Goal: Task Accomplishment & Management: Use online tool/utility

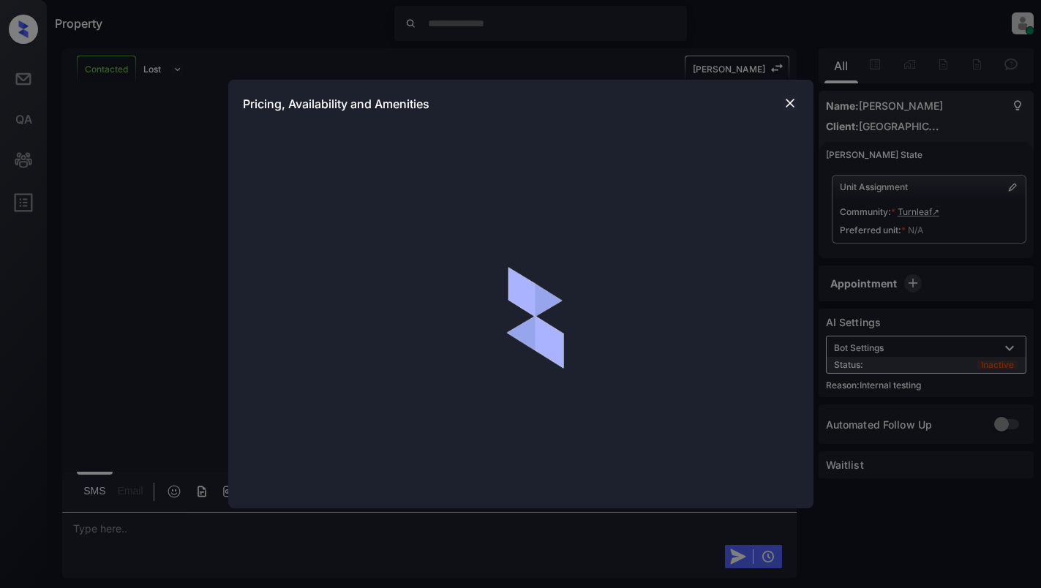
scroll to position [4016, 0]
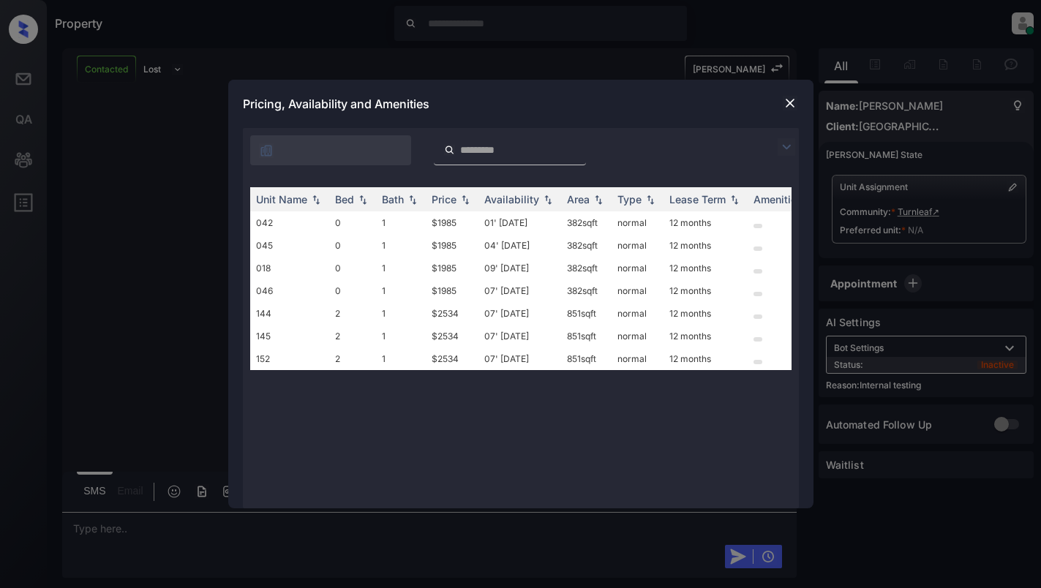
click at [786, 102] on img at bounding box center [790, 103] width 15 height 15
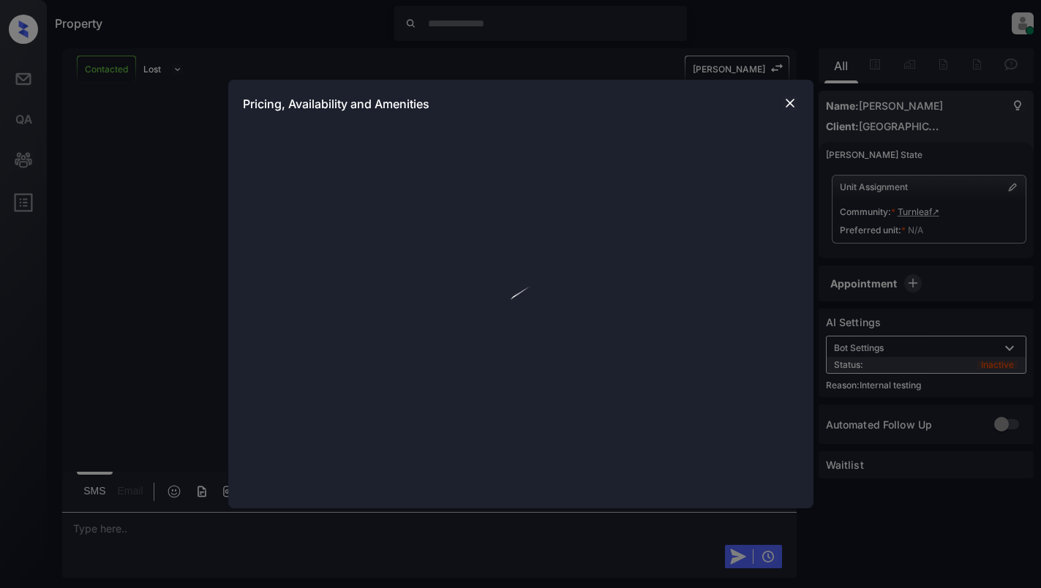
scroll to position [4455, 0]
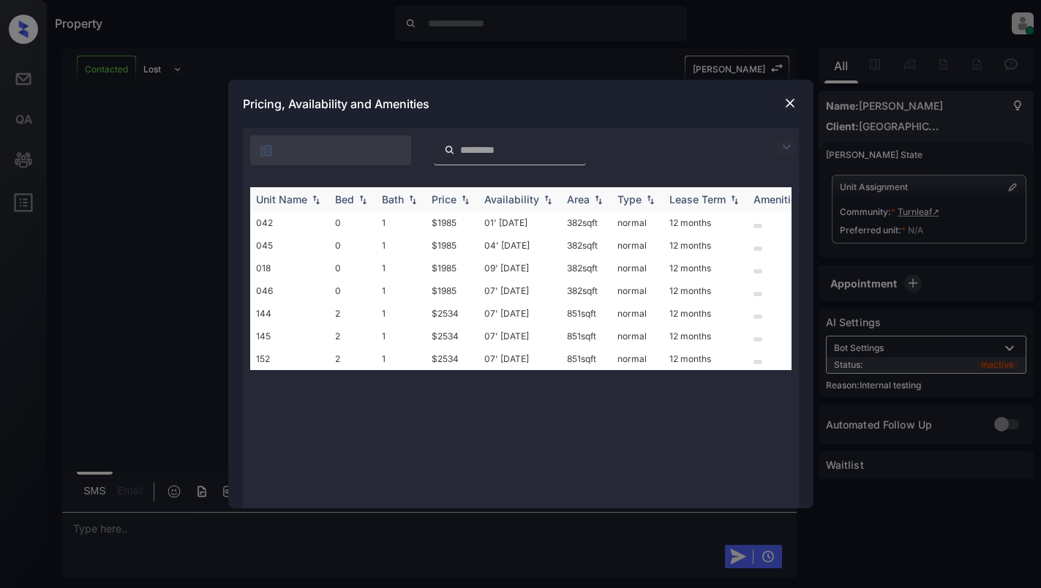
click at [458, 197] on img at bounding box center [465, 200] width 15 height 10
click at [794, 100] on img at bounding box center [790, 103] width 15 height 15
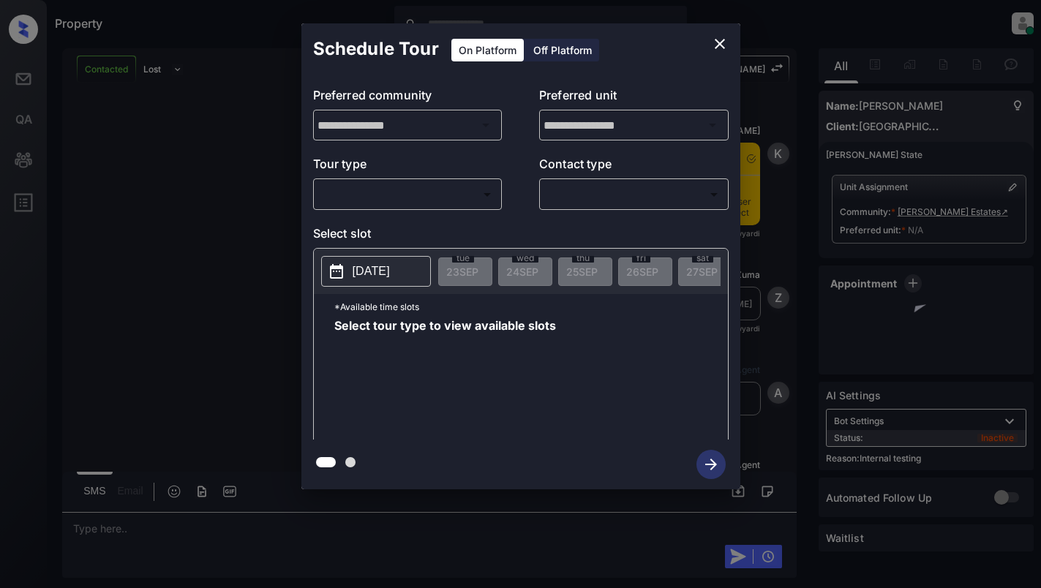
scroll to position [3938, 0]
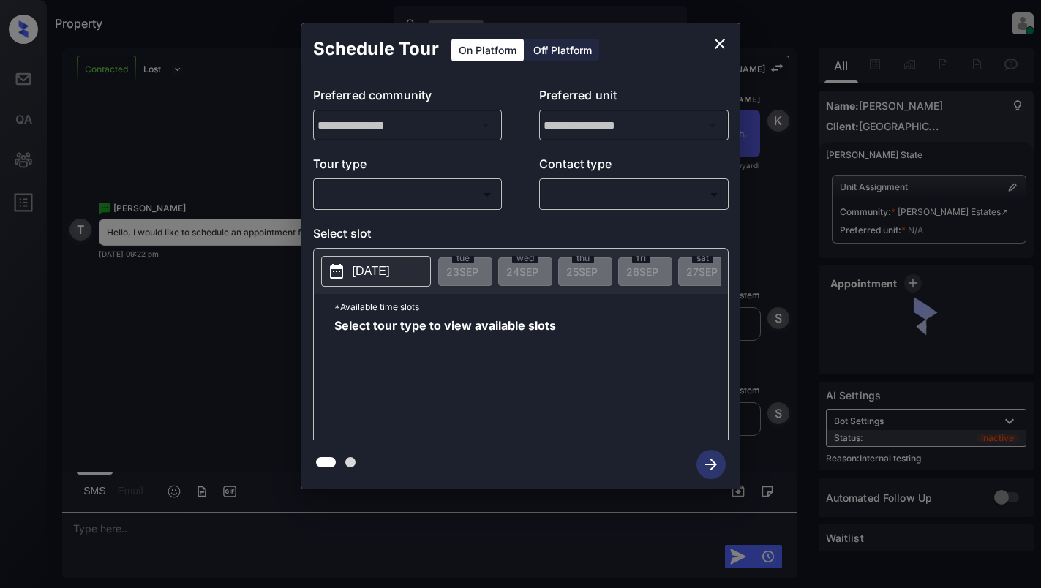
click at [410, 202] on body "Property Dominic Ceralde Online Set yourself offline Set yourself on break Prof…" at bounding box center [520, 294] width 1041 height 588
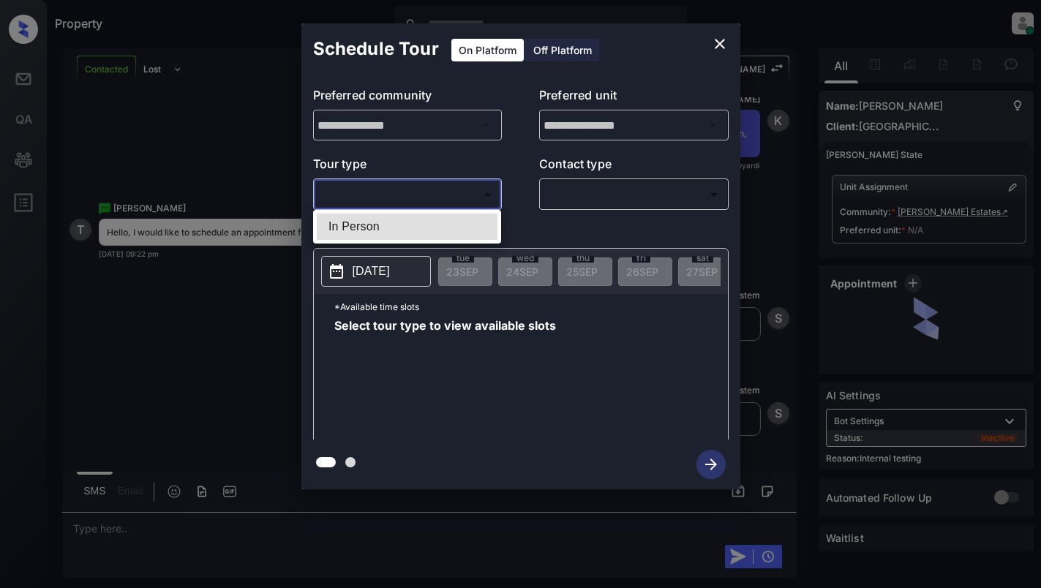
click at [411, 225] on li "In Person" at bounding box center [407, 227] width 181 height 26
type input "********"
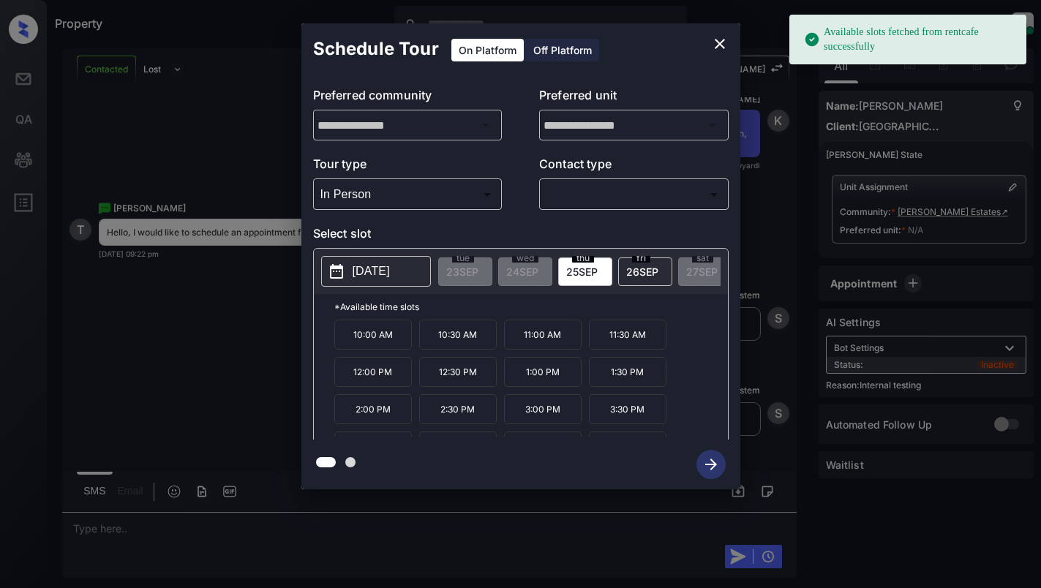
click at [367, 283] on button "2025-09-25" at bounding box center [376, 271] width 110 height 31
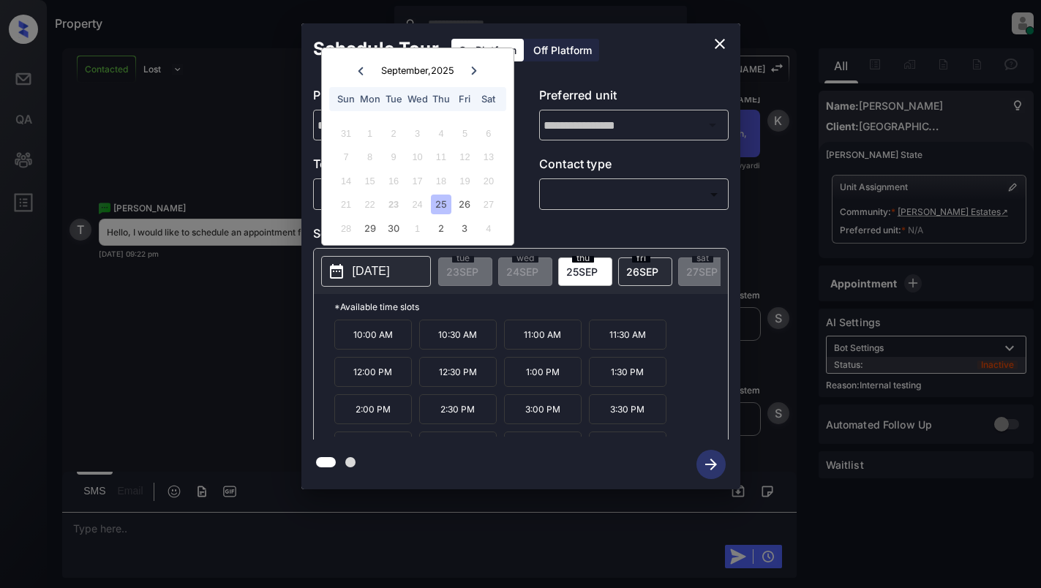
click at [724, 42] on icon "close" at bounding box center [720, 44] width 18 height 18
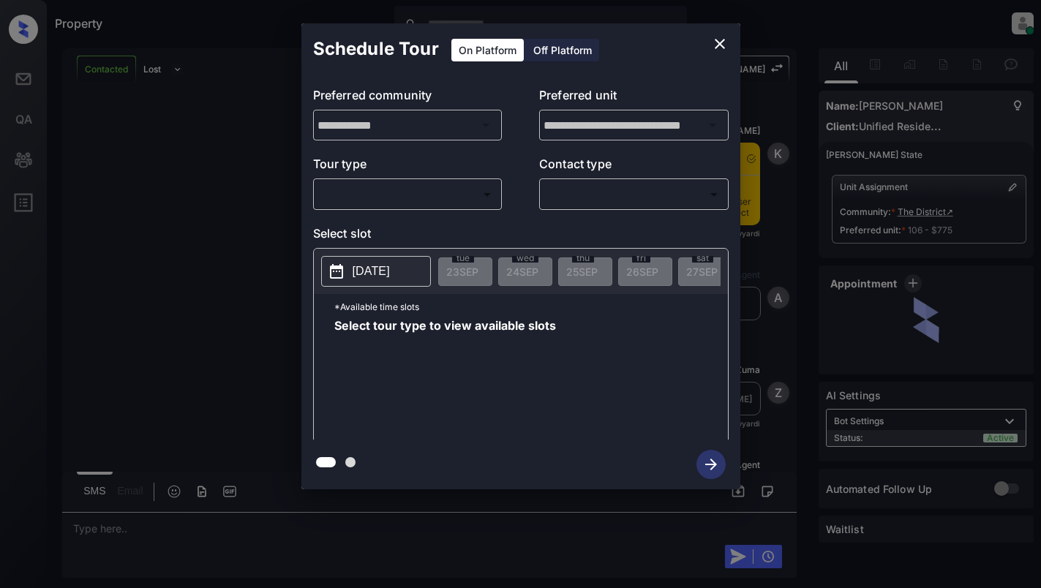
scroll to position [1339, 0]
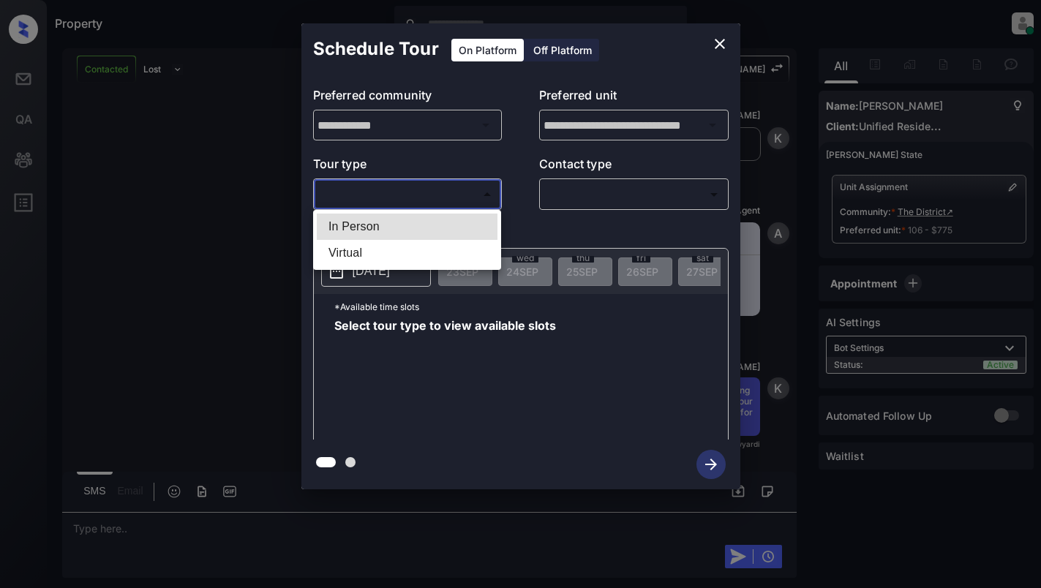
click at [412, 199] on body "Property Dominic Ceralde Online Set yourself offline Set yourself on break Prof…" at bounding box center [520, 294] width 1041 height 588
click at [416, 227] on li "In Person" at bounding box center [407, 227] width 181 height 26
type input "********"
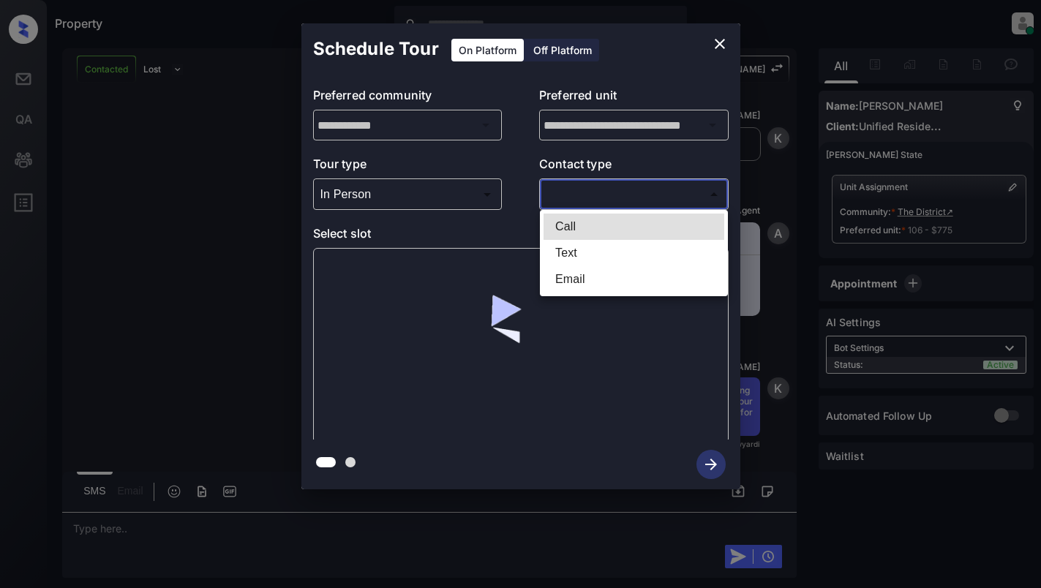
click at [602, 192] on body "Property [PERSON_NAME] Online Set yourself offline Set yourself on break Profil…" at bounding box center [520, 294] width 1041 height 588
click at [629, 252] on li "Text" at bounding box center [633, 253] width 181 height 26
type input "****"
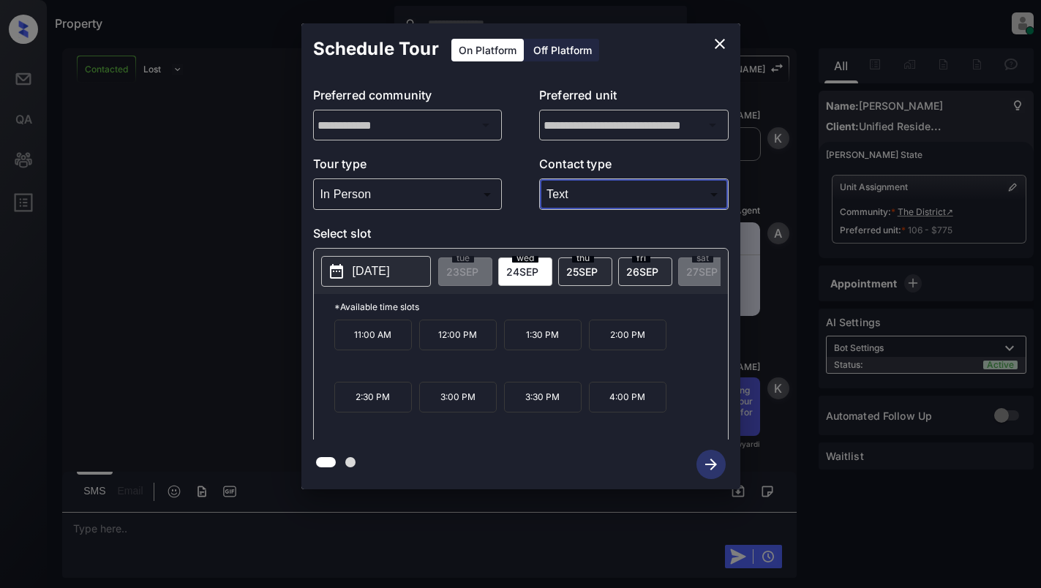
click at [718, 43] on icon "close" at bounding box center [720, 44] width 10 height 10
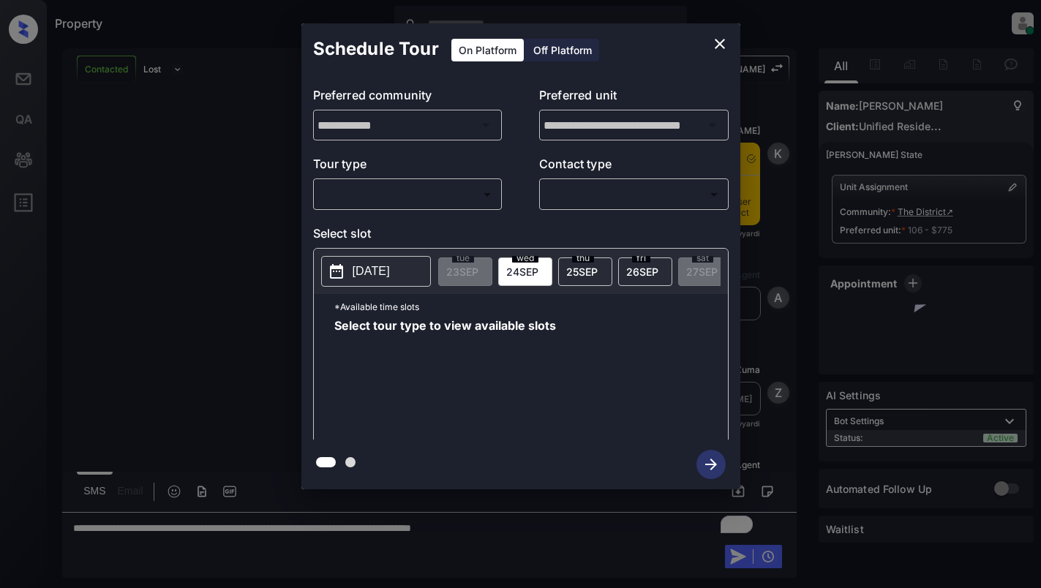
scroll to position [1434, 0]
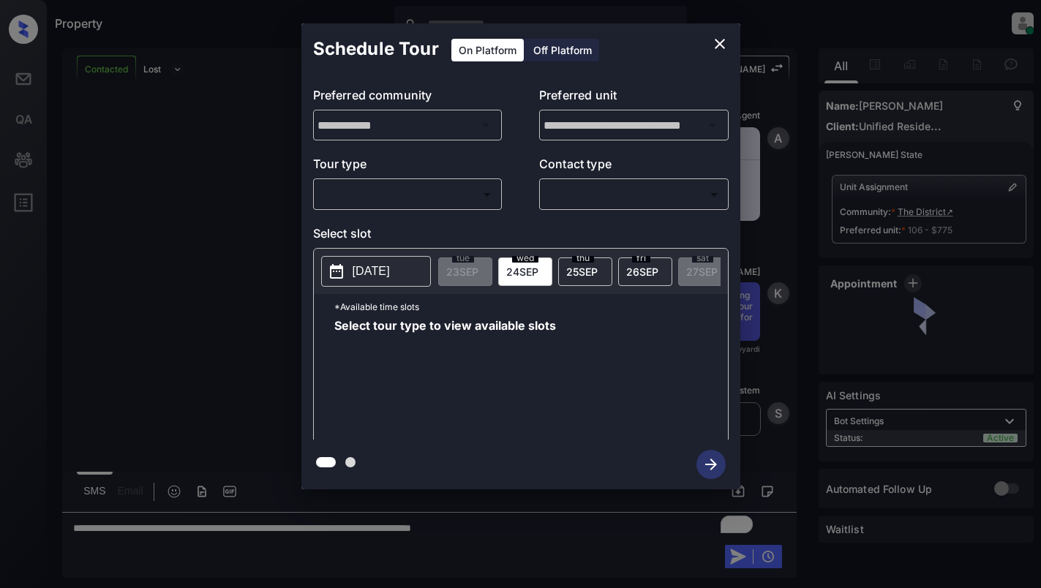
click at [470, 205] on body "Property [PERSON_NAME] Online Set yourself offline Set yourself on break Profil…" at bounding box center [520, 294] width 1041 height 588
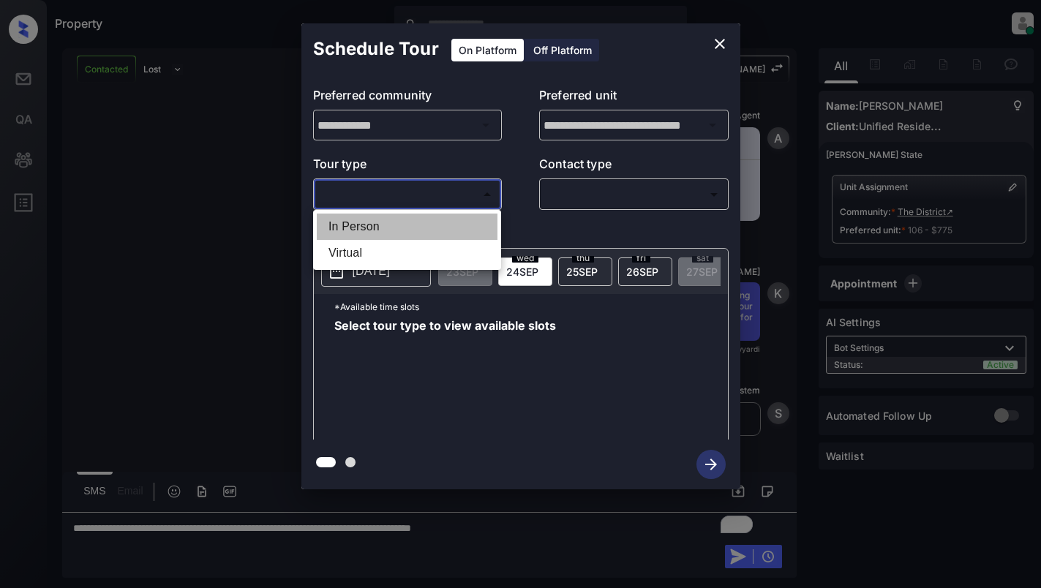
click at [463, 222] on li "In Person" at bounding box center [407, 227] width 181 height 26
type input "********"
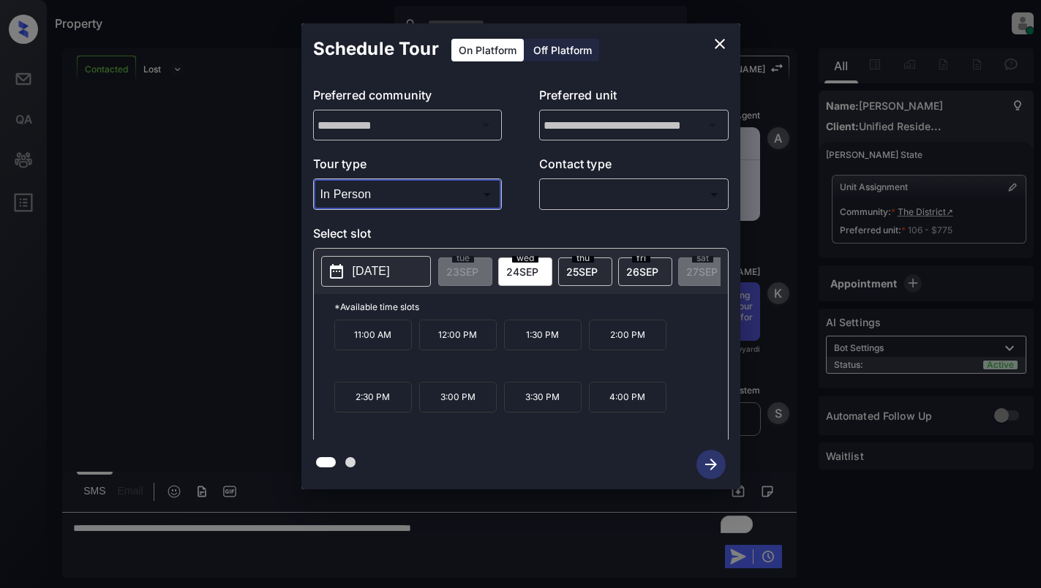
click at [724, 39] on icon "close" at bounding box center [720, 44] width 10 height 10
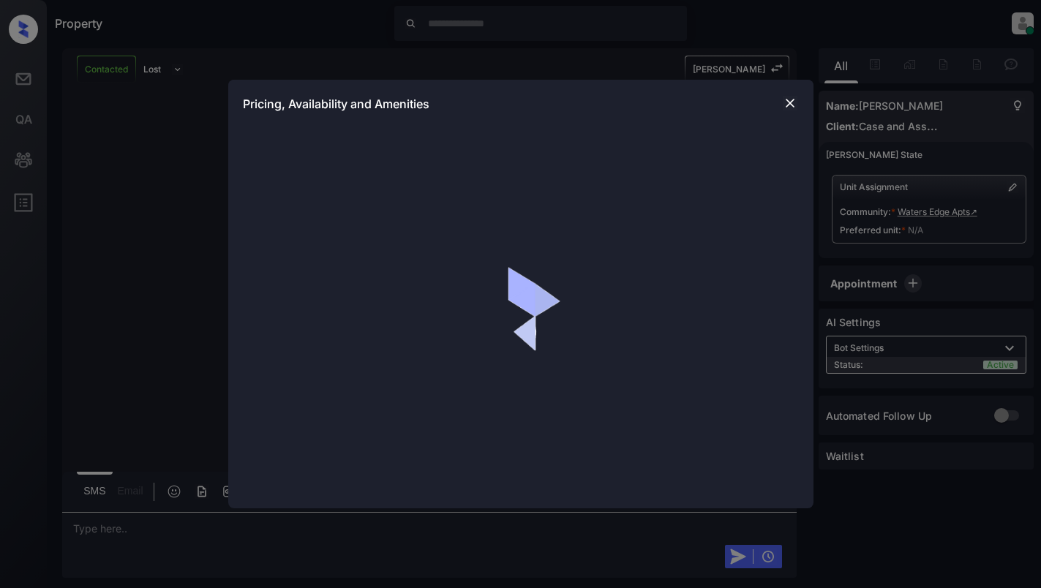
scroll to position [2047, 0]
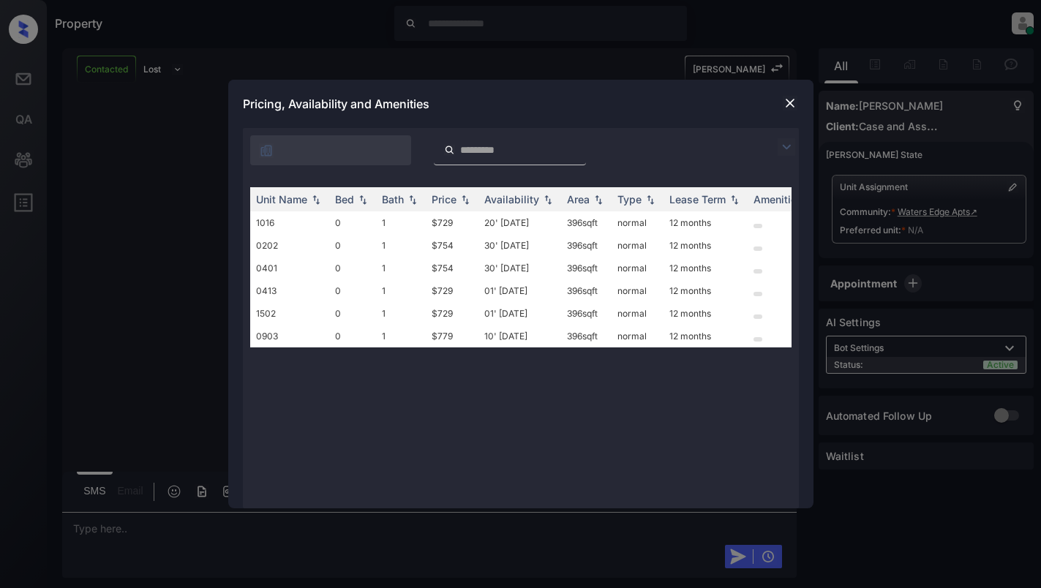
click at [786, 105] on img at bounding box center [790, 103] width 15 height 15
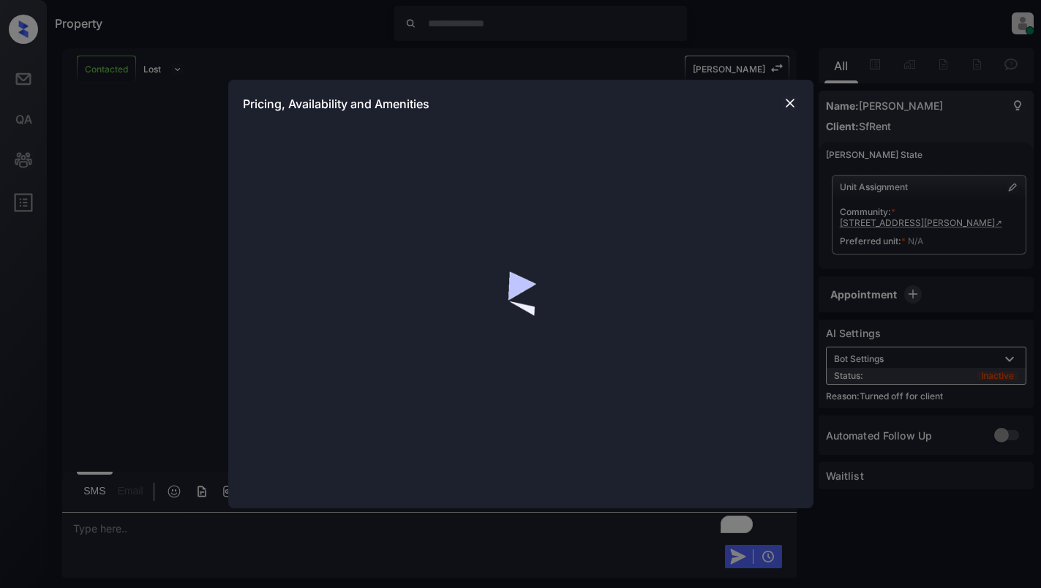
scroll to position [2595, 0]
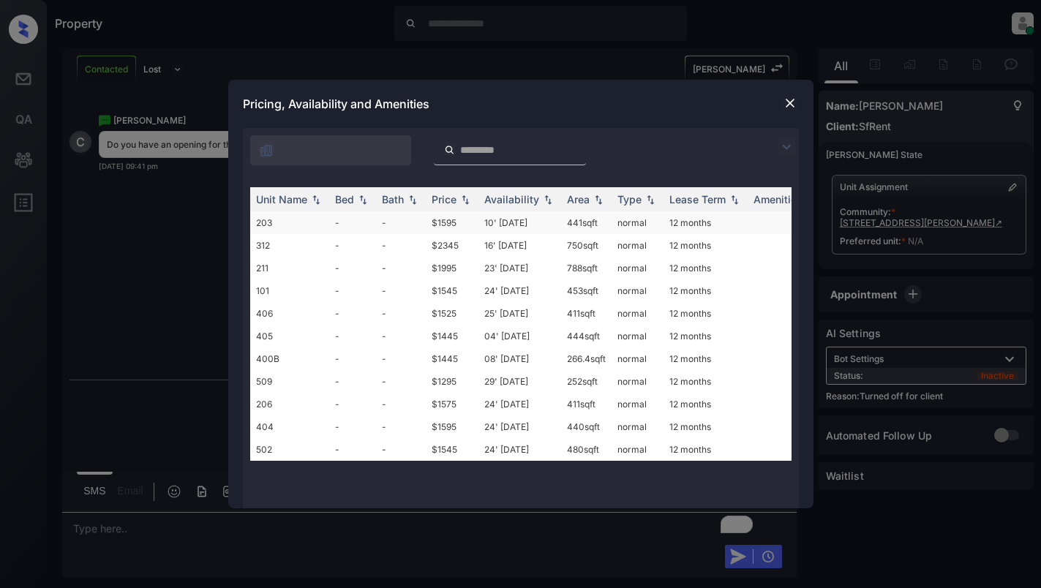
click at [522, 229] on td "10' [DATE]" at bounding box center [519, 222] width 83 height 23
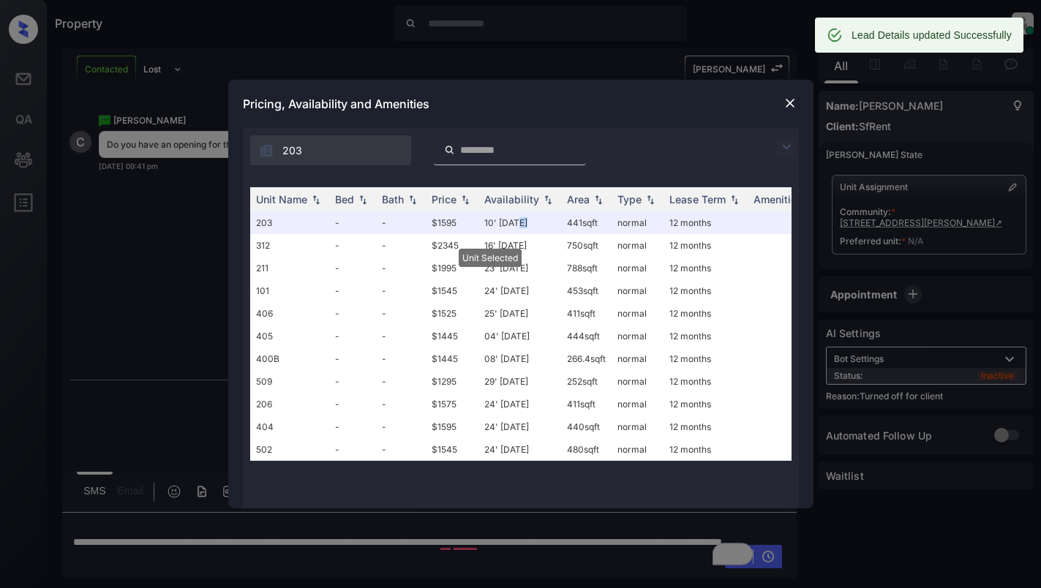
click at [783, 99] on img at bounding box center [790, 103] width 15 height 15
